Goal: Information Seeking & Learning: Learn about a topic

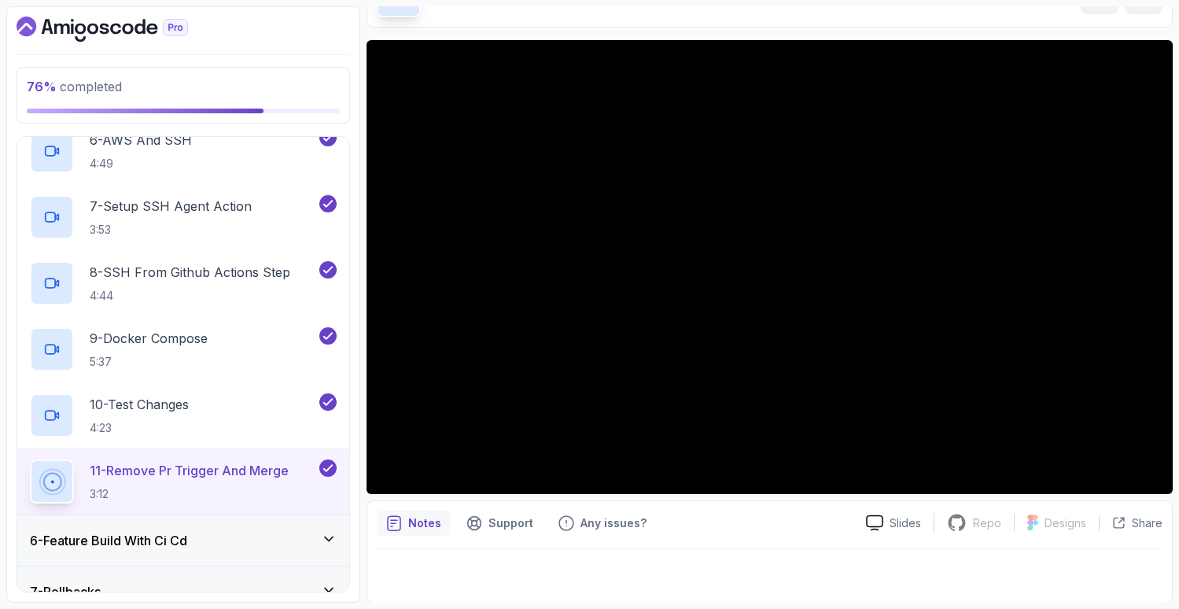
scroll to position [101, 0]
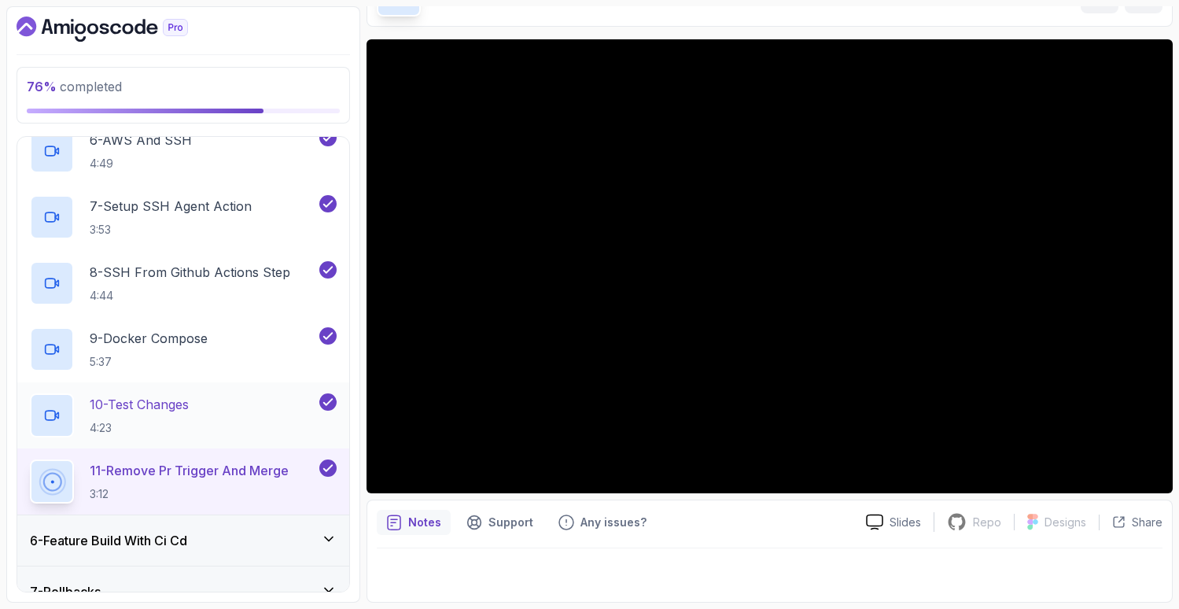
click at [163, 403] on p "10 - Test Changes" at bounding box center [139, 404] width 99 height 19
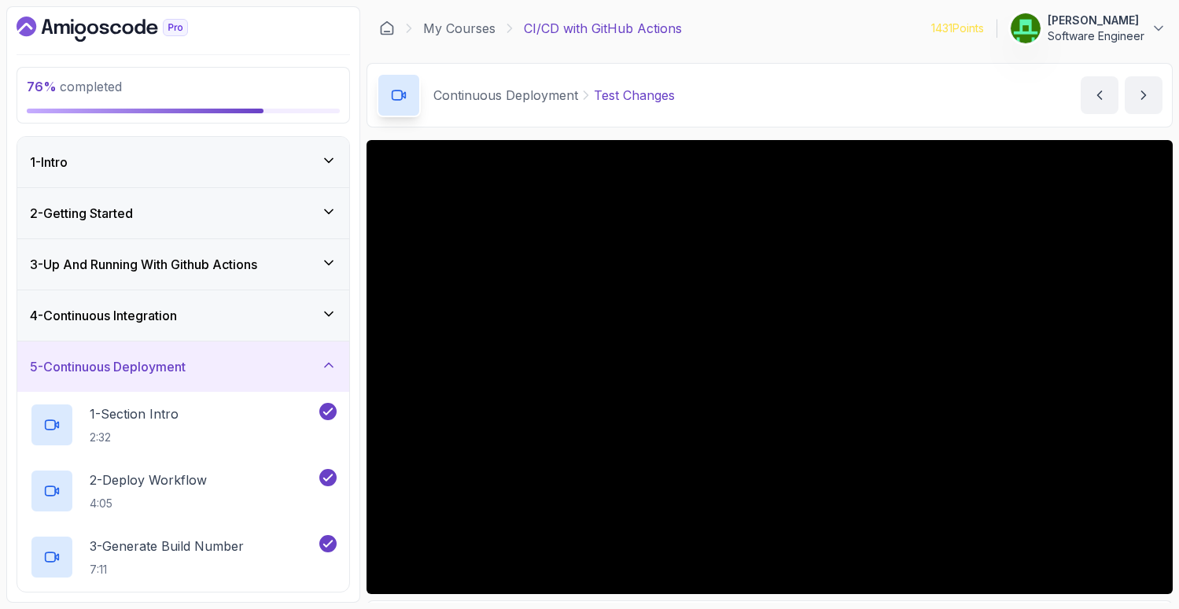
click at [129, 327] on div "4 - Continuous Integration" at bounding box center [183, 315] width 332 height 50
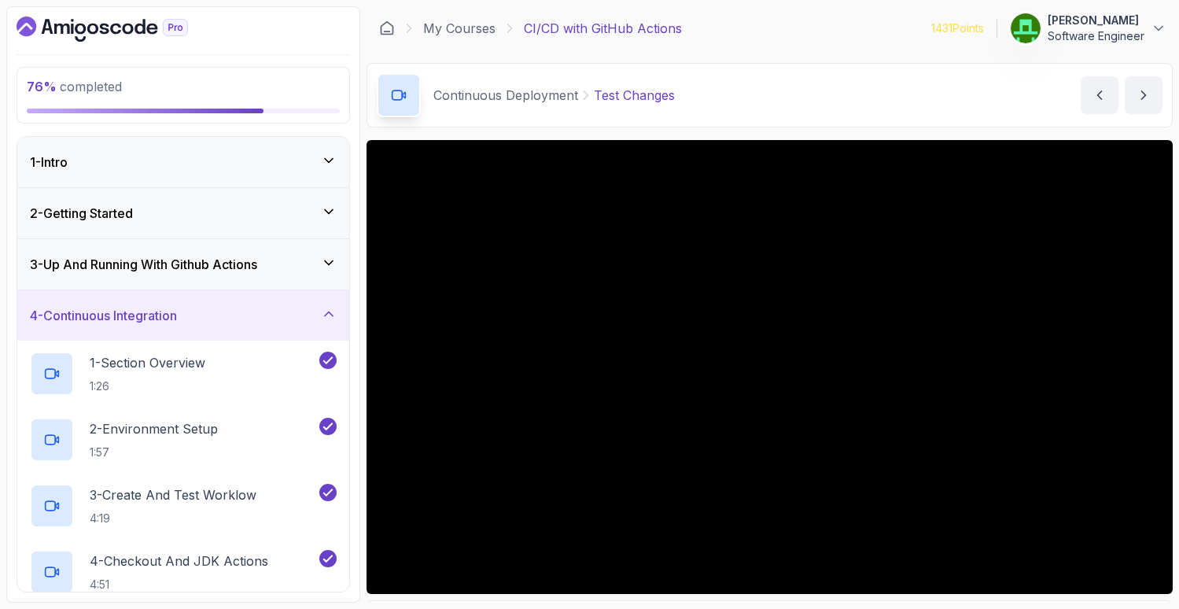
click at [145, 271] on h3 "3 - Up And Running With Github Actions" at bounding box center [143, 264] width 227 height 19
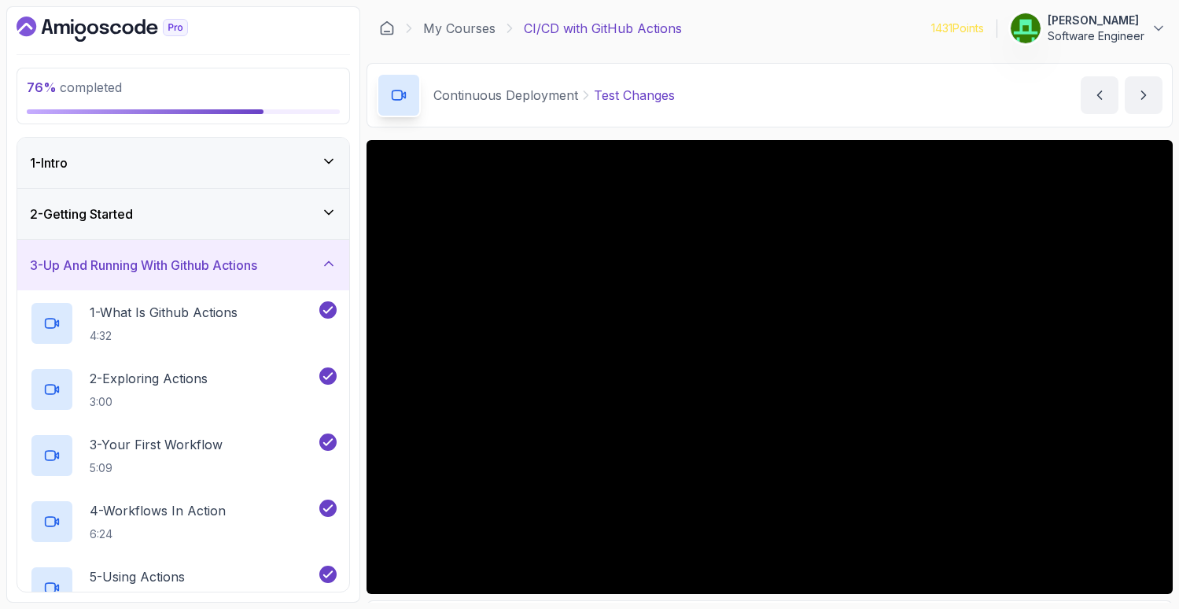
click at [159, 228] on div "2 - Getting Started" at bounding box center [183, 214] width 332 height 50
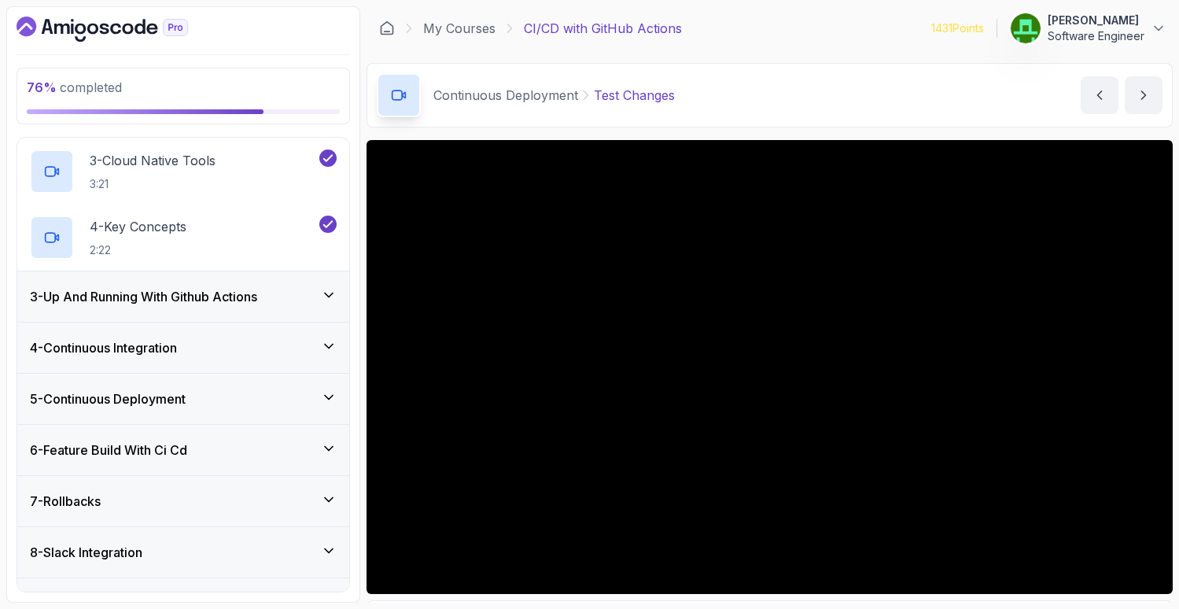
scroll to position [270, 0]
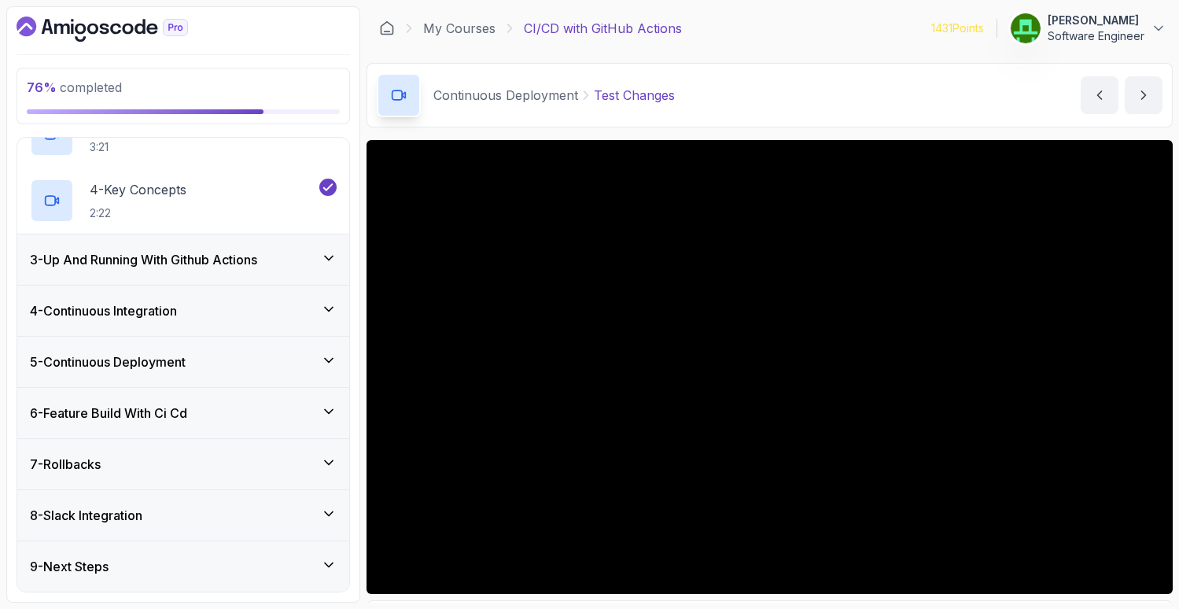
click at [164, 377] on div "5 - Continuous Deployment" at bounding box center [183, 362] width 332 height 50
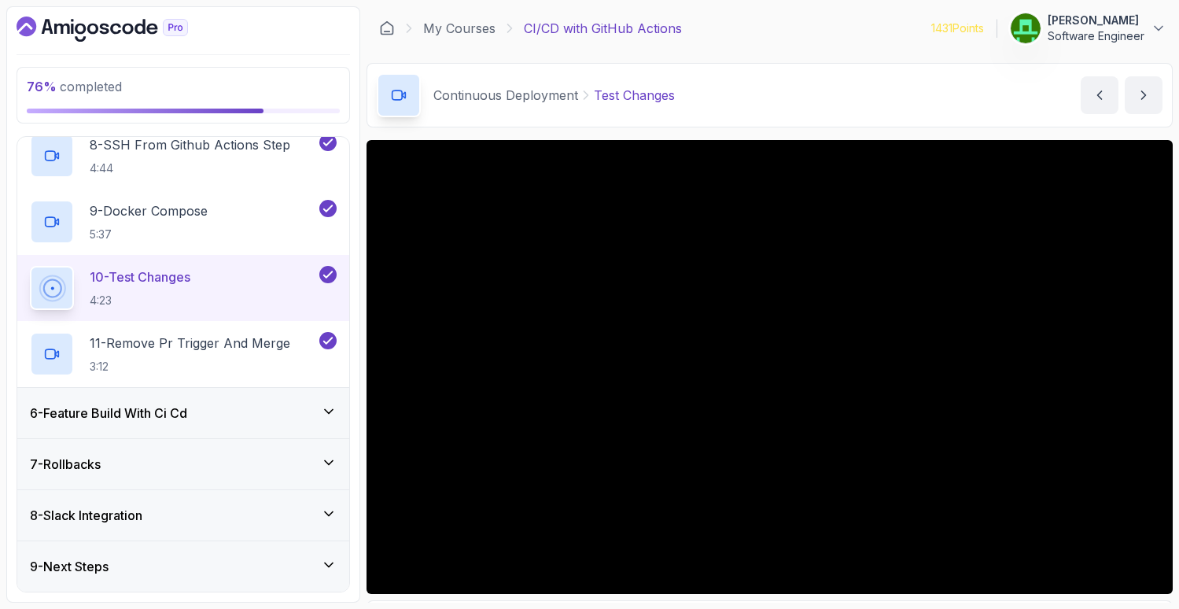
click at [151, 422] on h3 "6 - Feature Build With Ci Cd" at bounding box center [108, 412] width 157 height 19
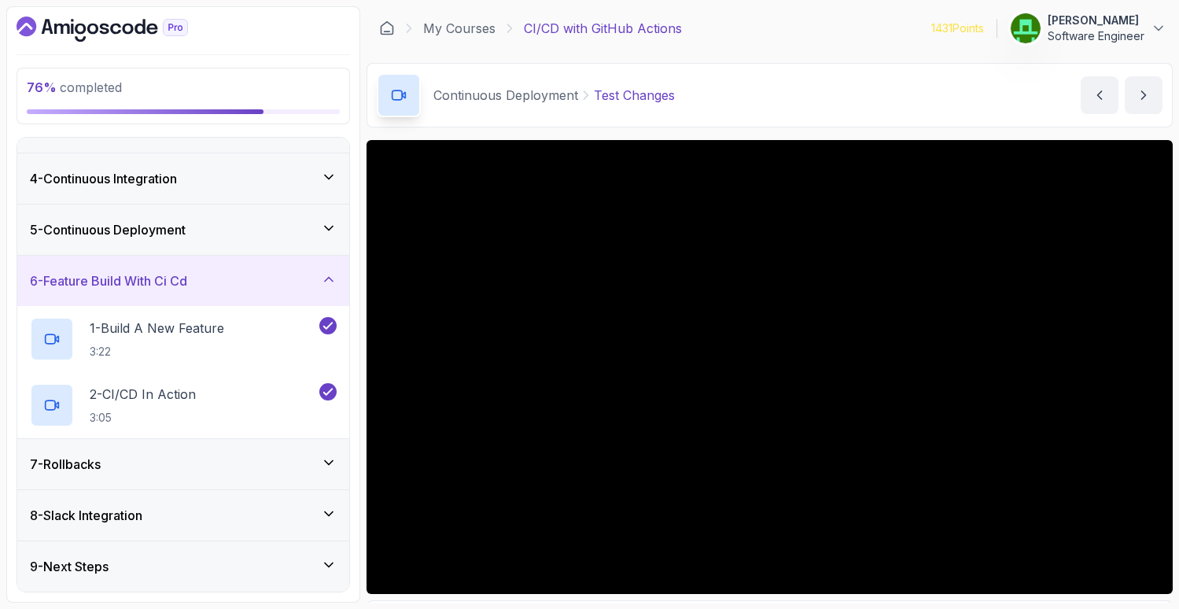
scroll to position [138, 0]
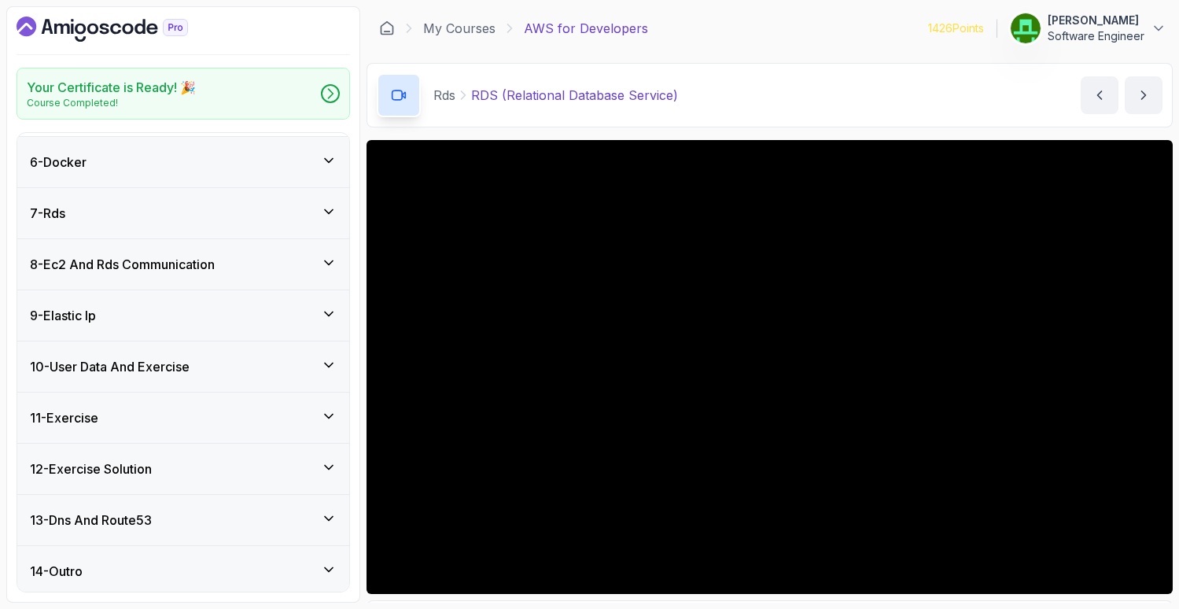
scroll to position [388, 0]
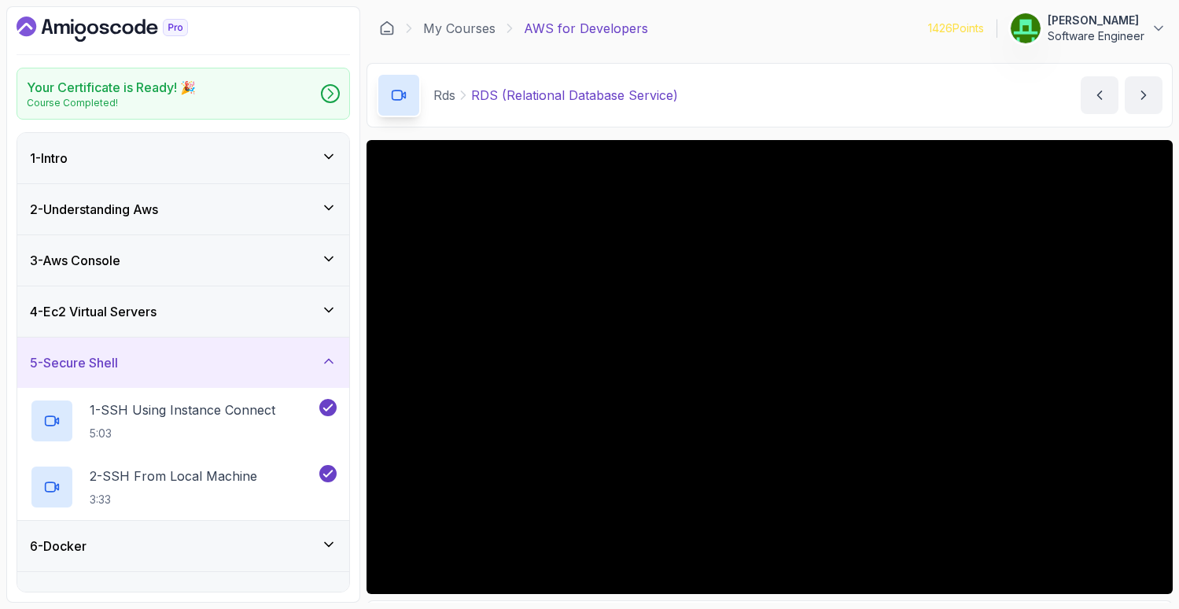
scroll to position [388, 0]
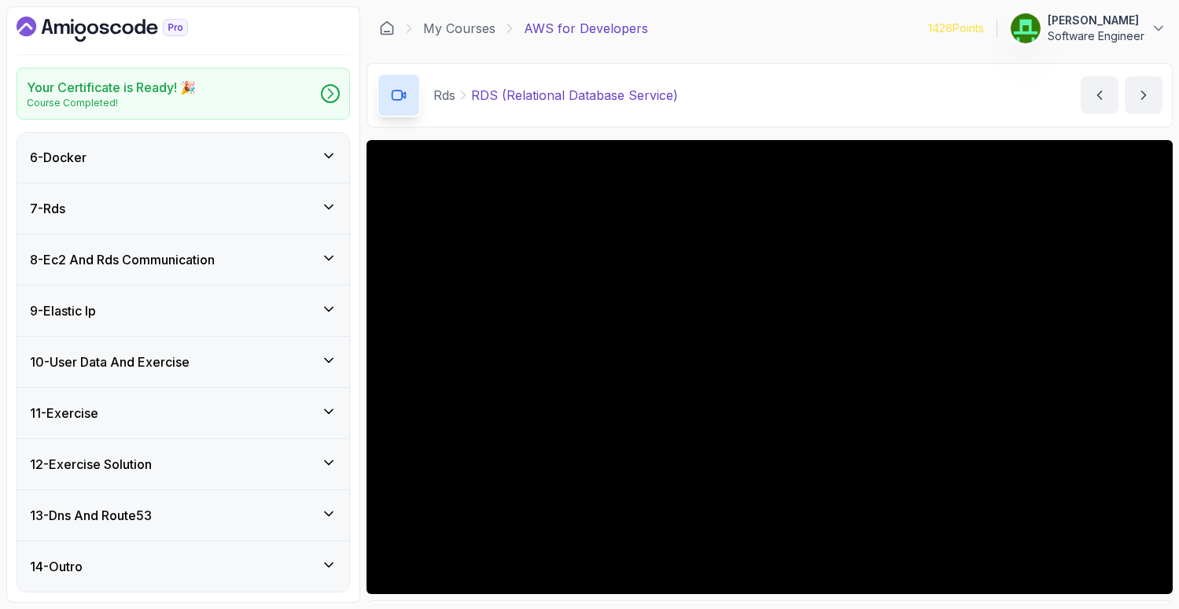
click at [117, 266] on h3 "8 - Ec2 And Rds Communication" at bounding box center [122, 259] width 185 height 19
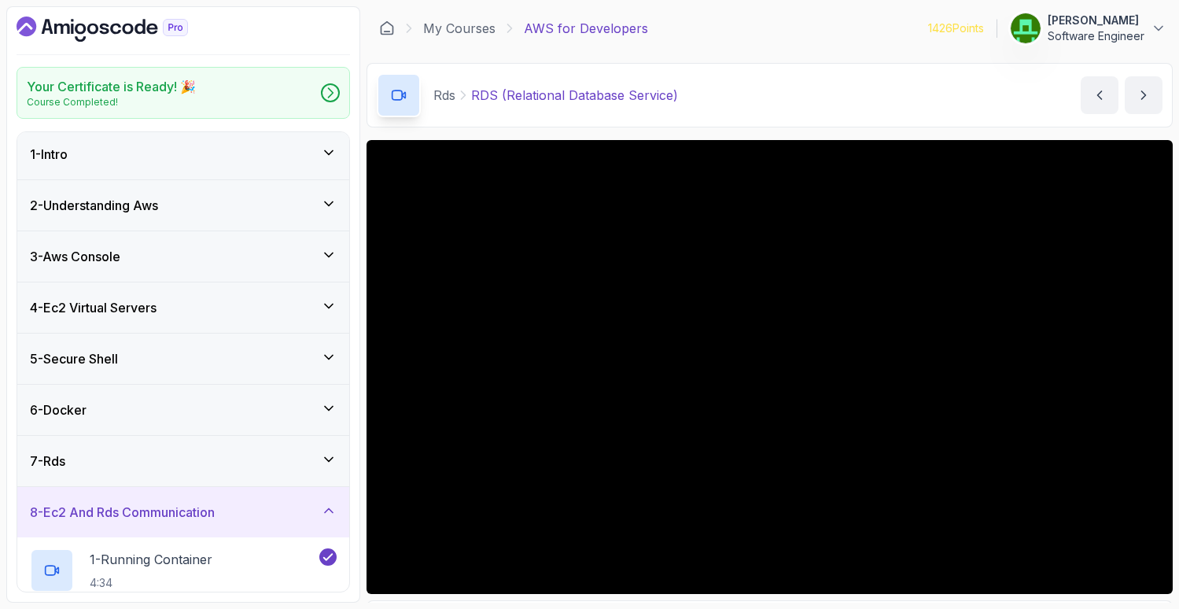
scroll to position [0, 0]
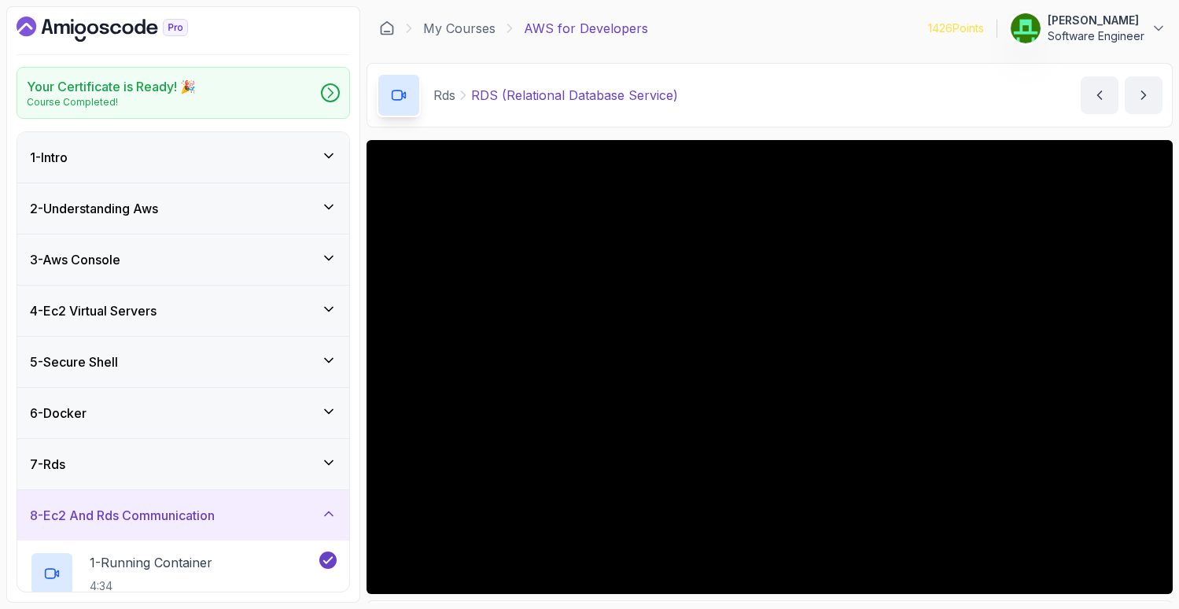
click at [123, 301] on h3 "4 - Ec2 Virtual Servers" at bounding box center [93, 310] width 127 height 19
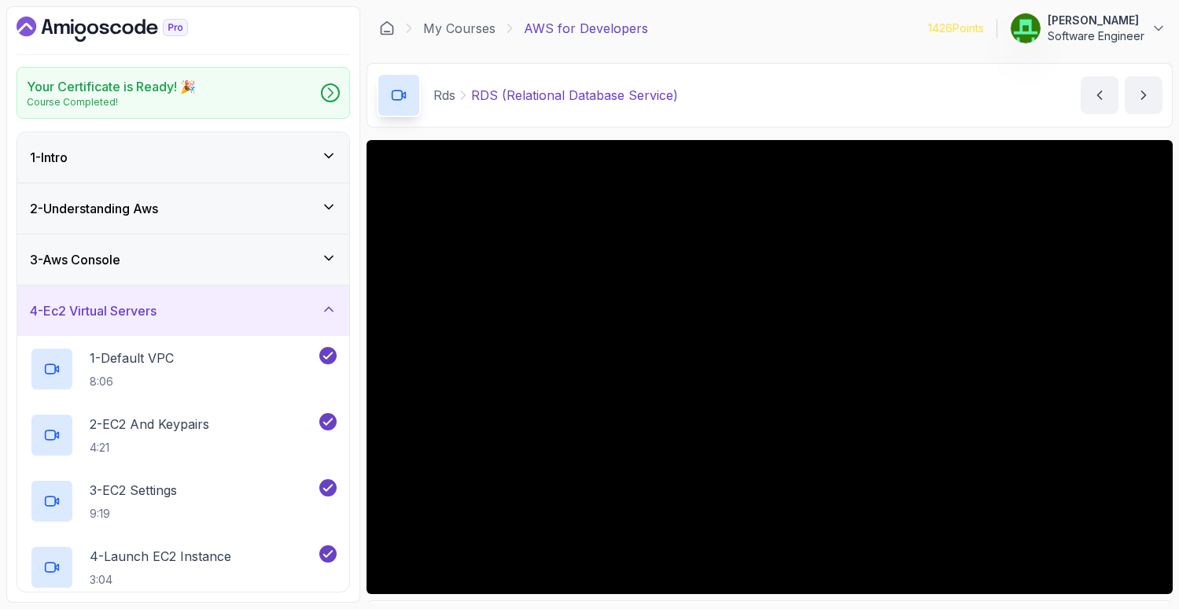
click at [137, 319] on h3 "4 - Ec2 Virtual Servers" at bounding box center [93, 310] width 127 height 19
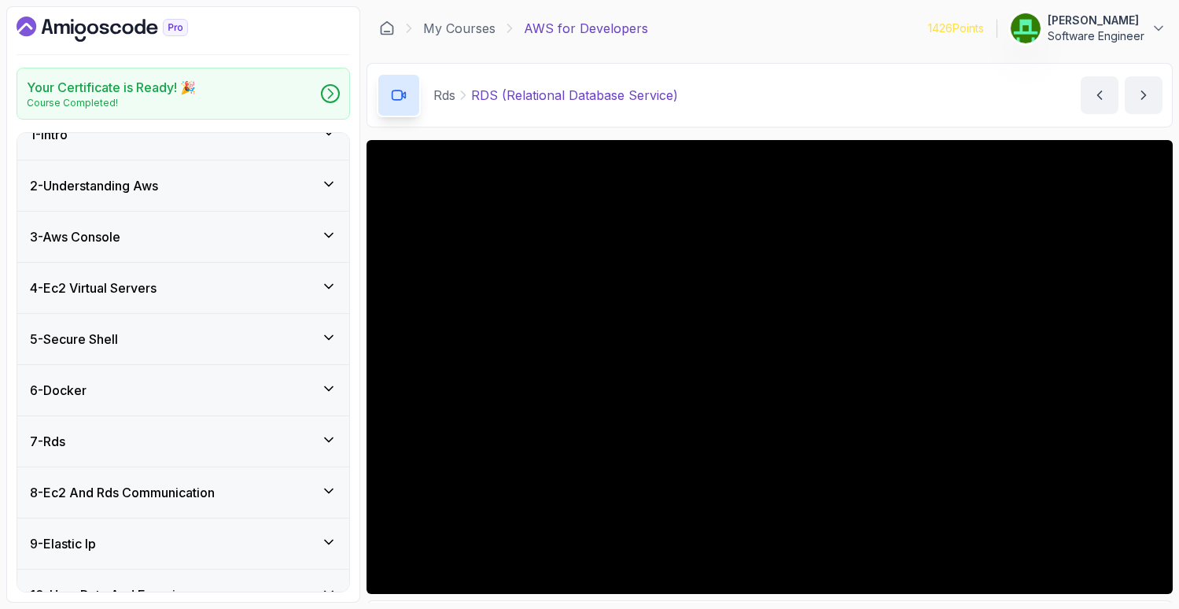
scroll to position [38, 0]
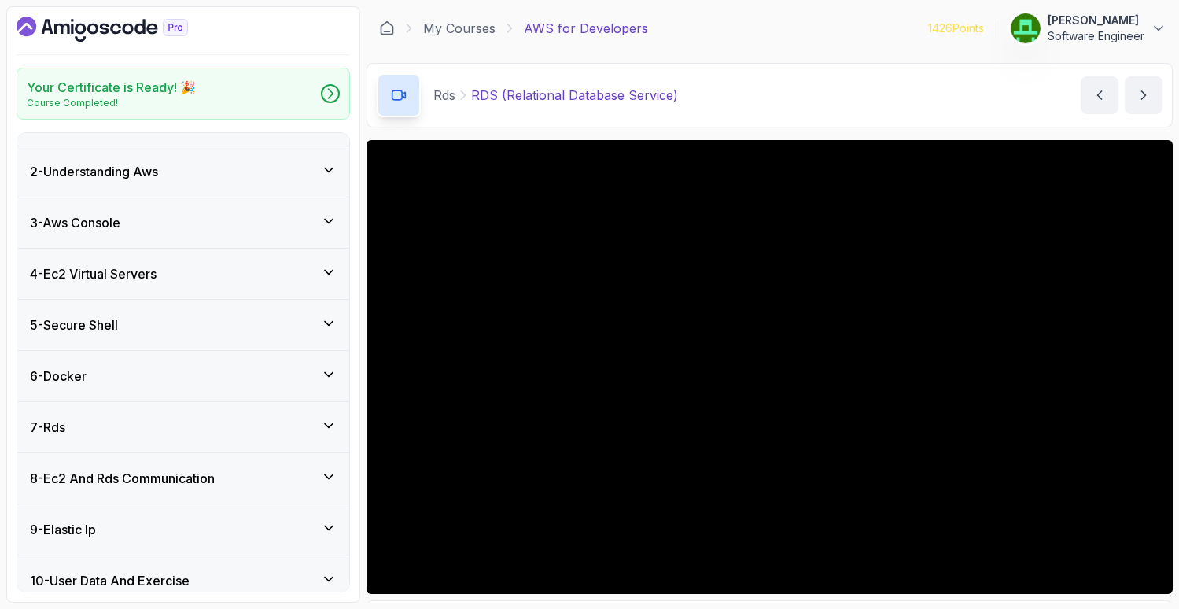
click at [125, 485] on h3 "8 - Ec2 And Rds Communication" at bounding box center [122, 478] width 185 height 19
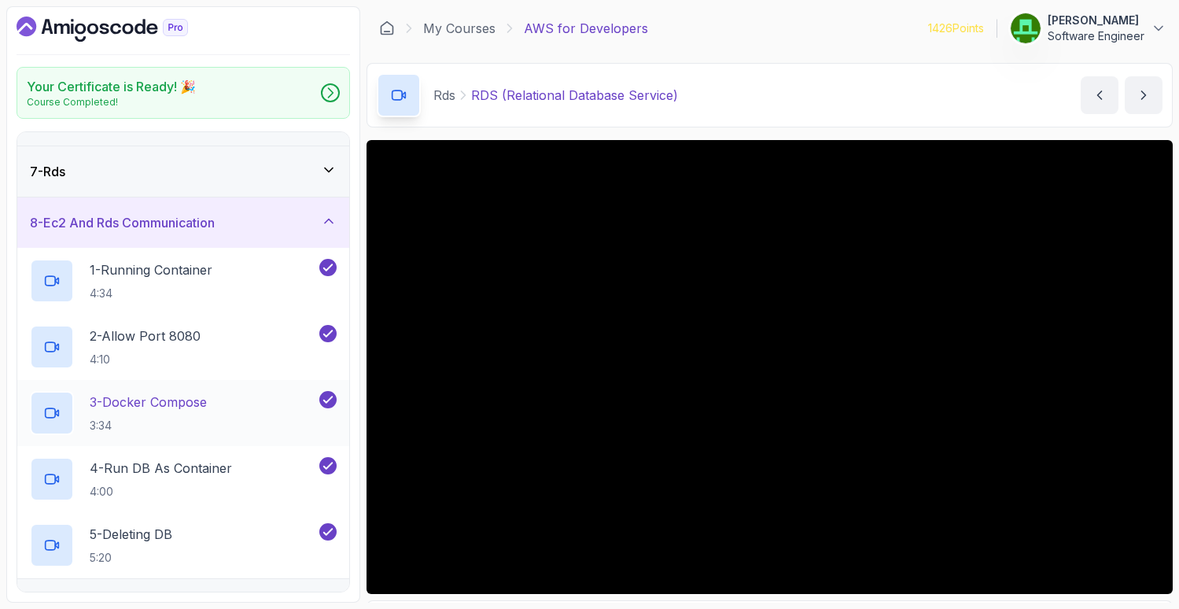
scroll to position [586, 0]
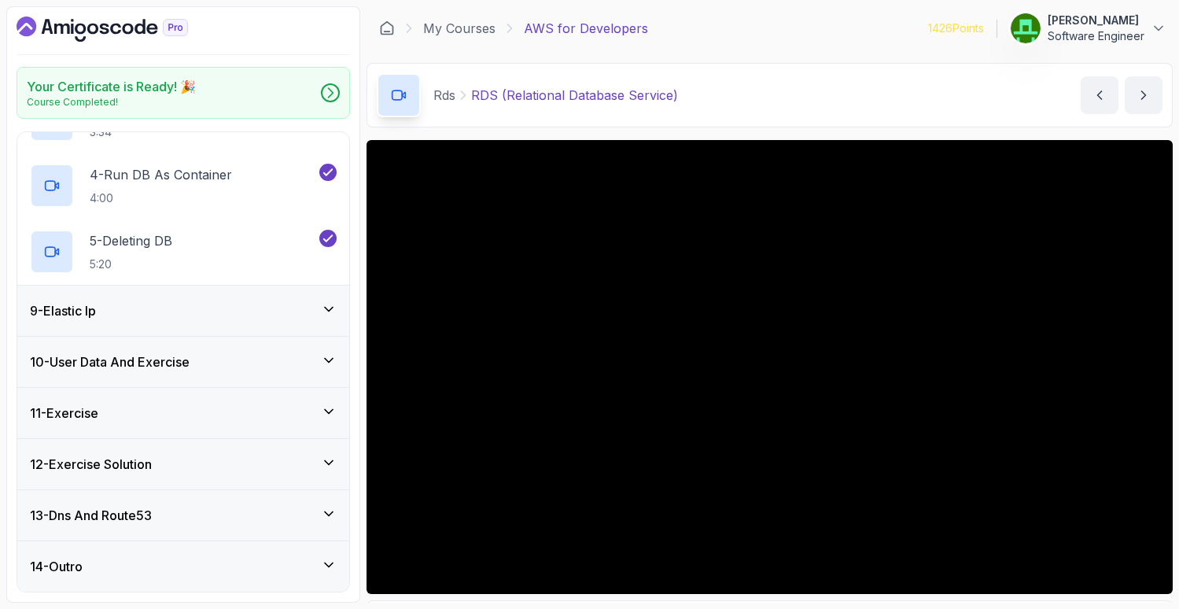
click at [172, 311] on div "9 - Elastic Ip" at bounding box center [183, 310] width 307 height 19
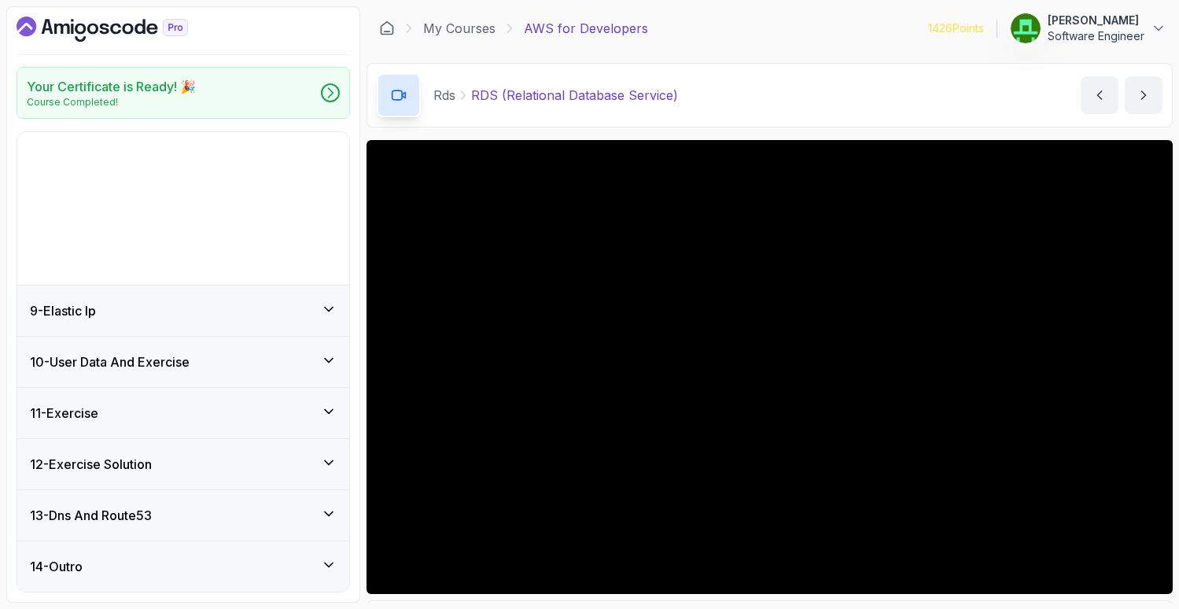
scroll to position [256, 0]
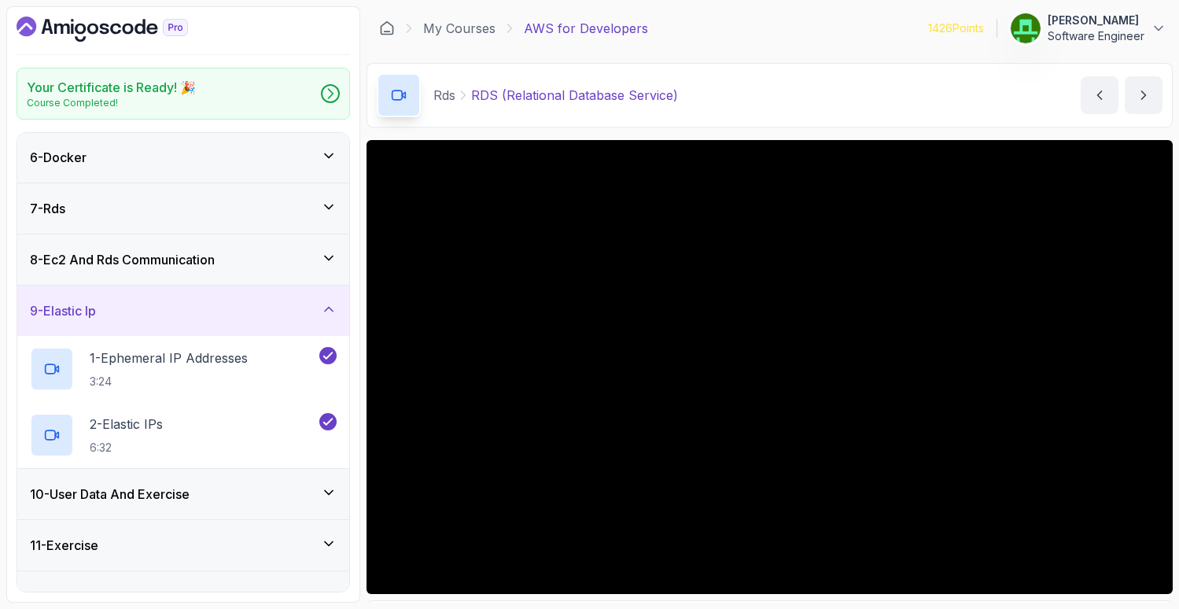
click at [160, 311] on div "9 - Elastic Ip" at bounding box center [183, 310] width 307 height 19
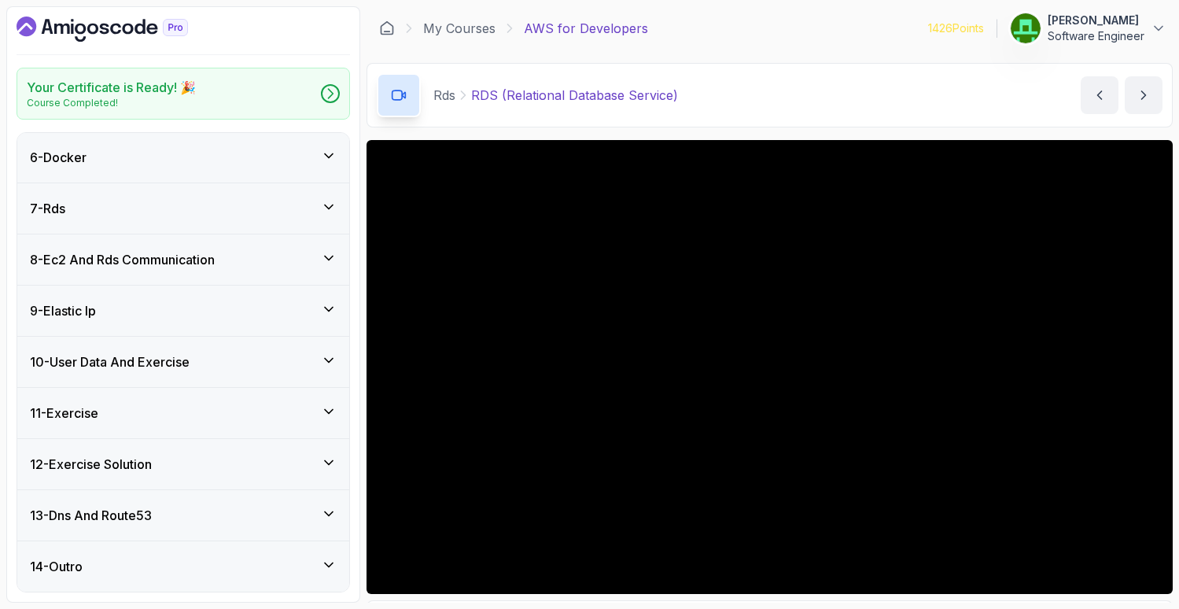
click at [101, 257] on h3 "8 - Ec2 And Rds Communication" at bounding box center [122, 259] width 185 height 19
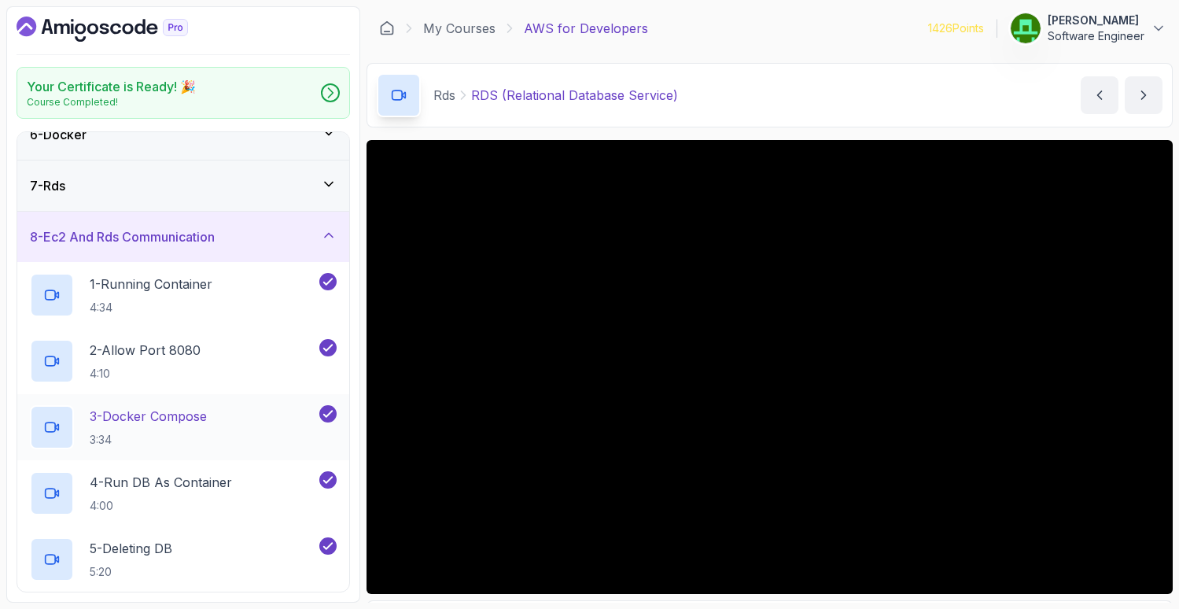
scroll to position [298, 0]
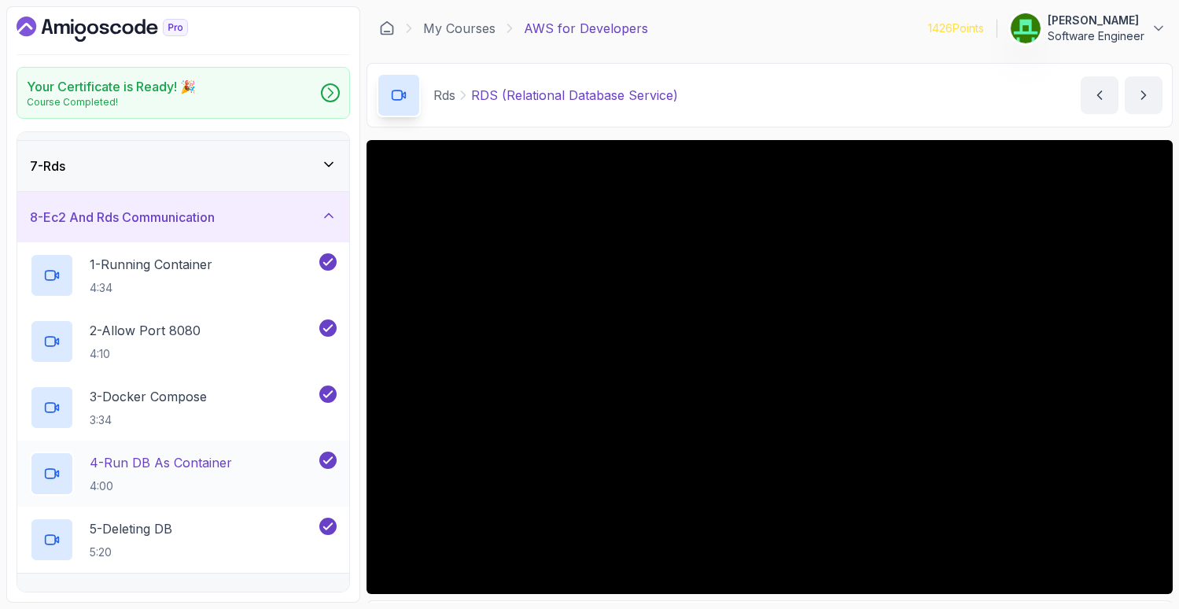
click at [145, 461] on p "4 - Run DB As Container" at bounding box center [161, 462] width 142 height 19
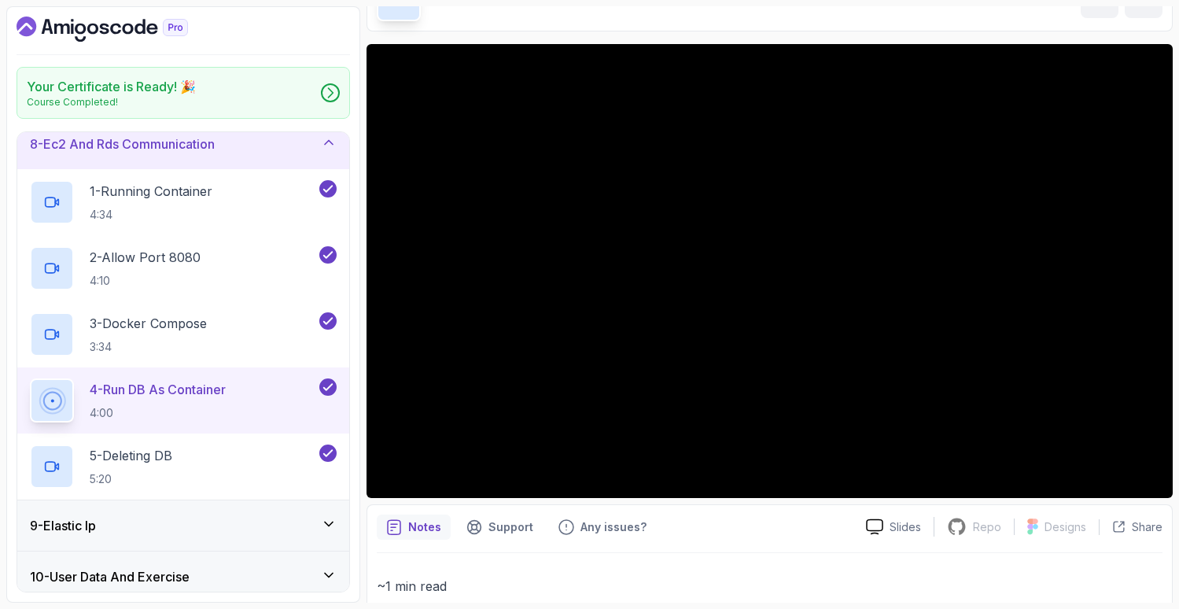
scroll to position [96, 0]
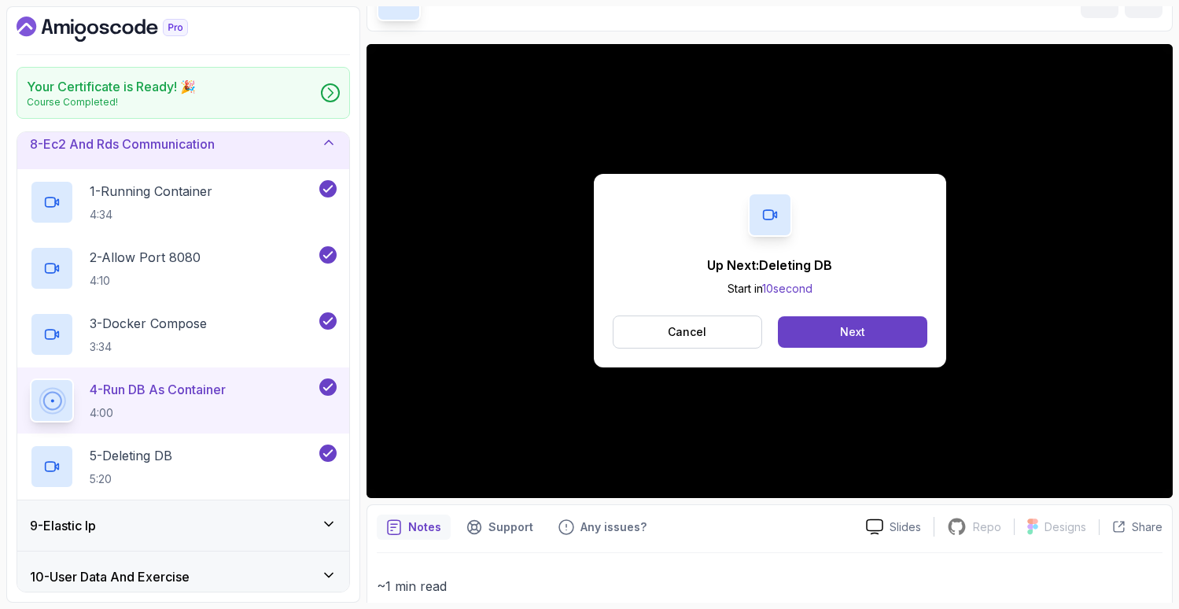
click at [786, 262] on p "Up Next: Deleting DB" at bounding box center [769, 265] width 125 height 19
click at [833, 332] on button "Next" at bounding box center [852, 331] width 149 height 31
